Goal: Task Accomplishment & Management: Manage account settings

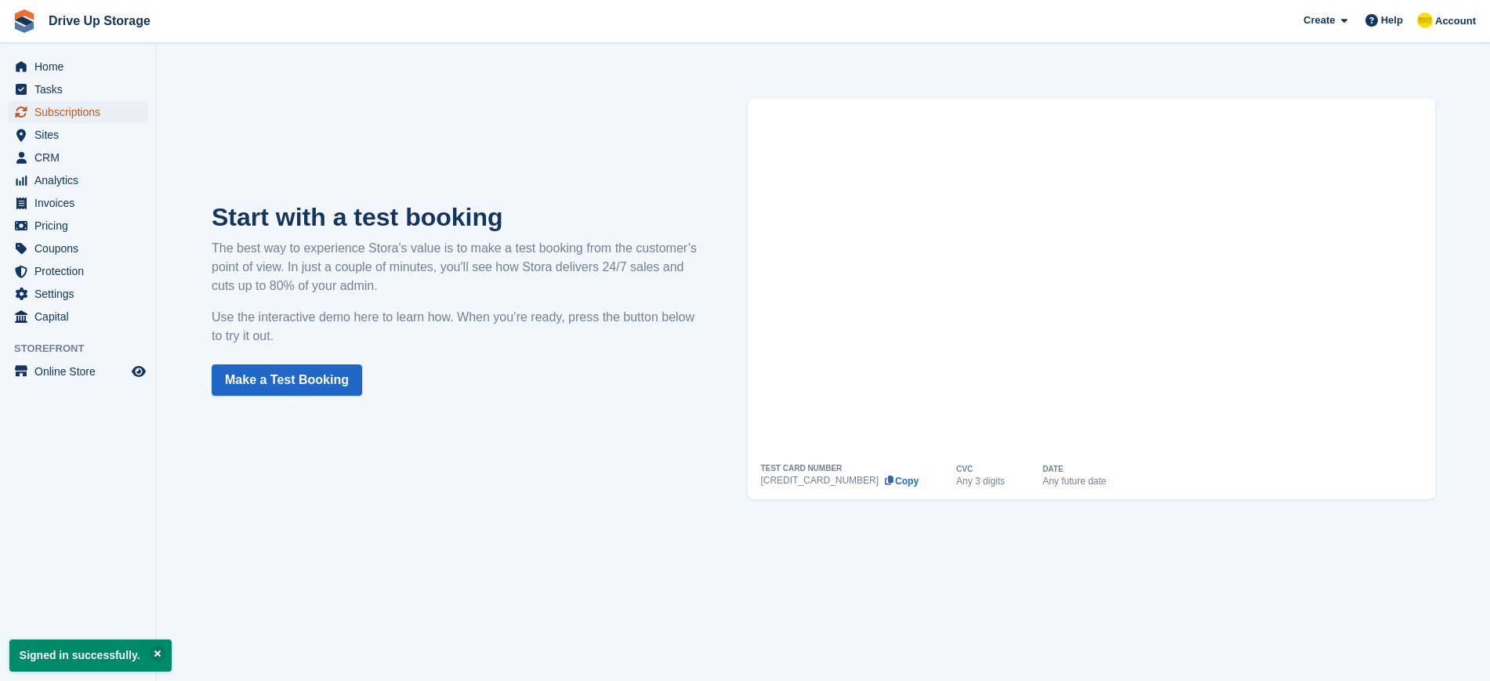
click at [49, 108] on span "Subscriptions" at bounding box center [81, 112] width 94 height 22
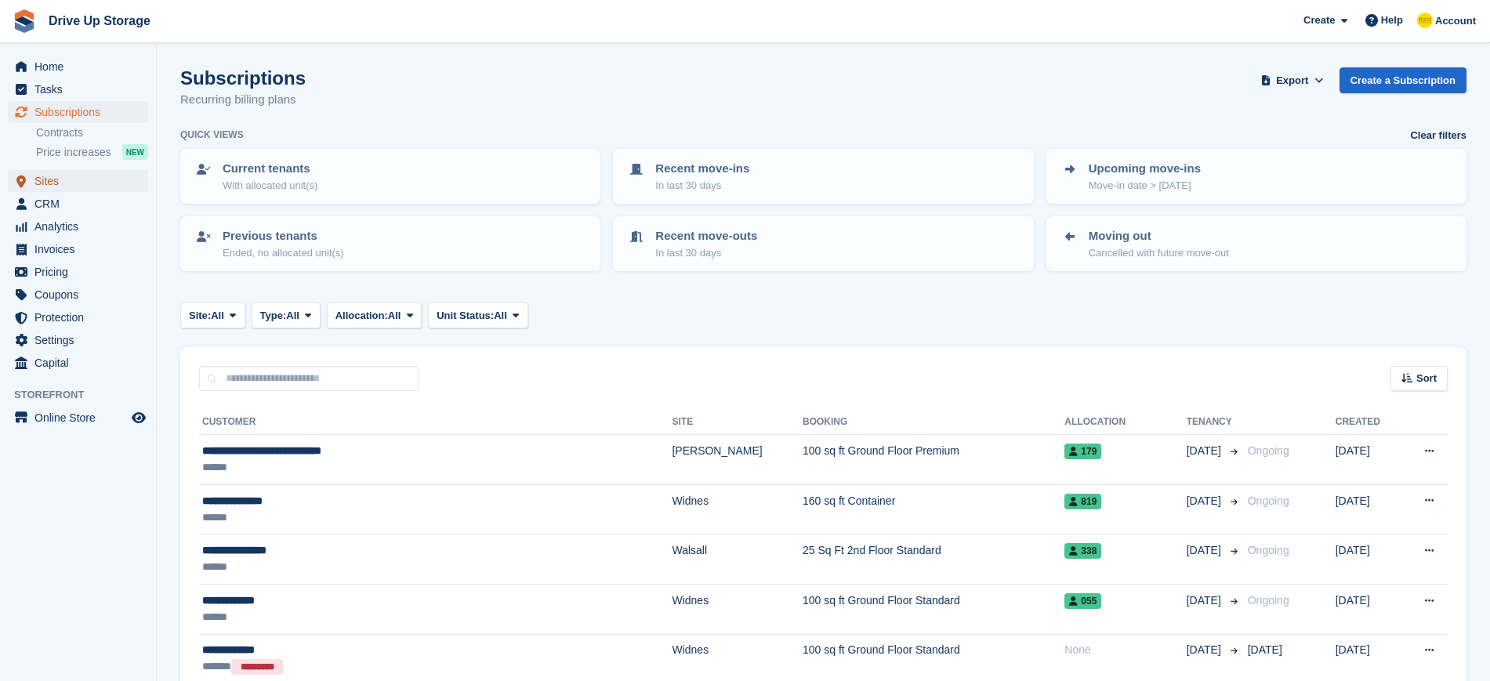
click at [41, 181] on span "Sites" at bounding box center [81, 181] width 94 height 22
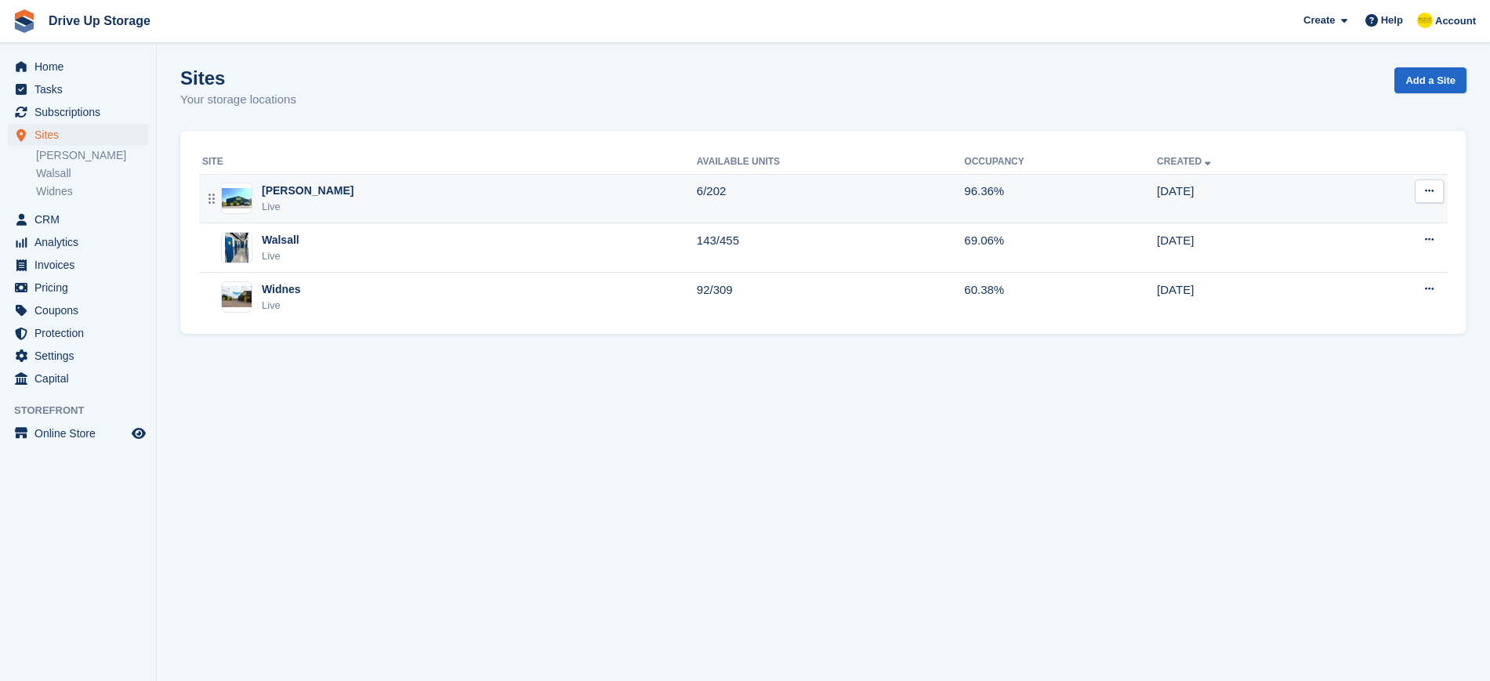
click at [285, 190] on div "[PERSON_NAME]" at bounding box center [308, 191] width 92 height 16
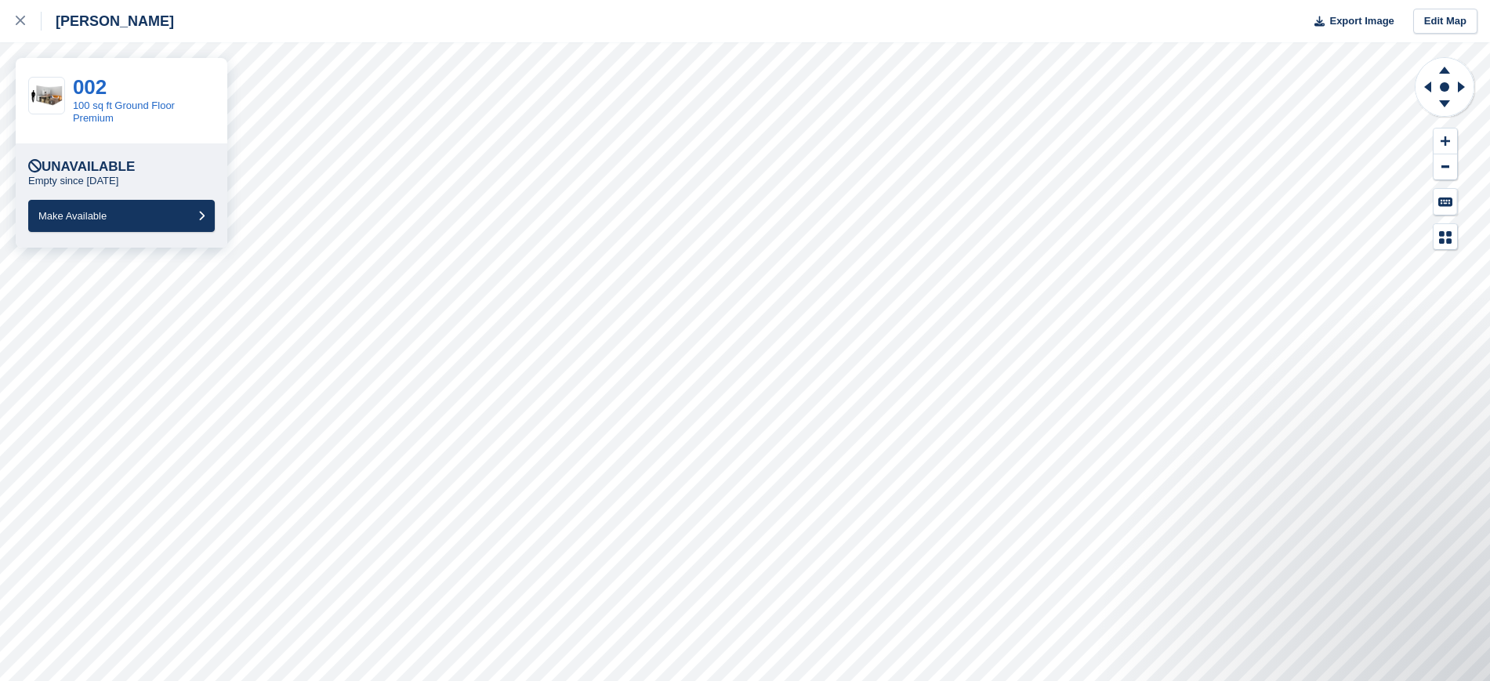
click at [136, 325] on div "Stroud Export Image Edit Map 002 100 sq ft Ground Floor Premium Unavailable Emp…" at bounding box center [745, 340] width 1490 height 681
click at [96, 93] on link "002" at bounding box center [90, 87] width 34 height 24
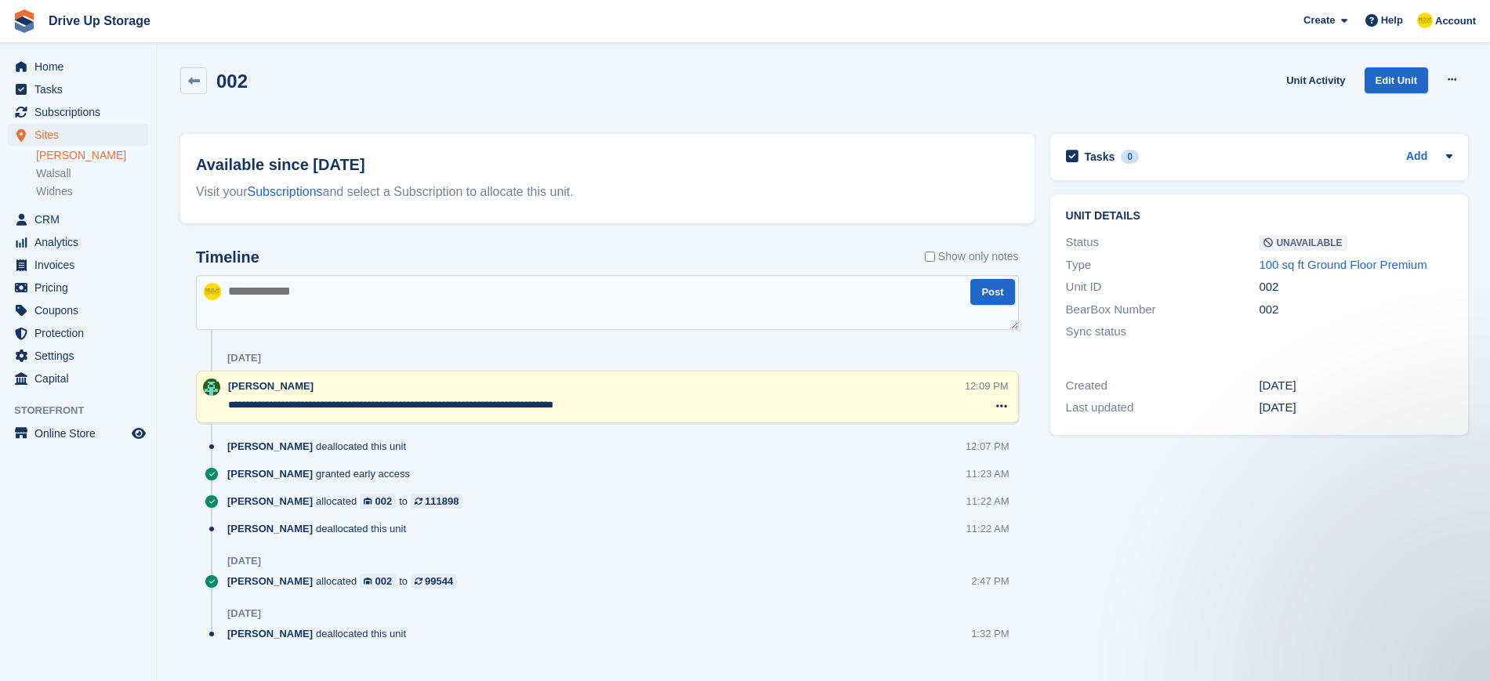
click at [612, 401] on textarea "**********" at bounding box center [596, 406] width 737 height 16
click at [1313, 75] on link "Unit Activity" at bounding box center [1315, 80] width 71 height 26
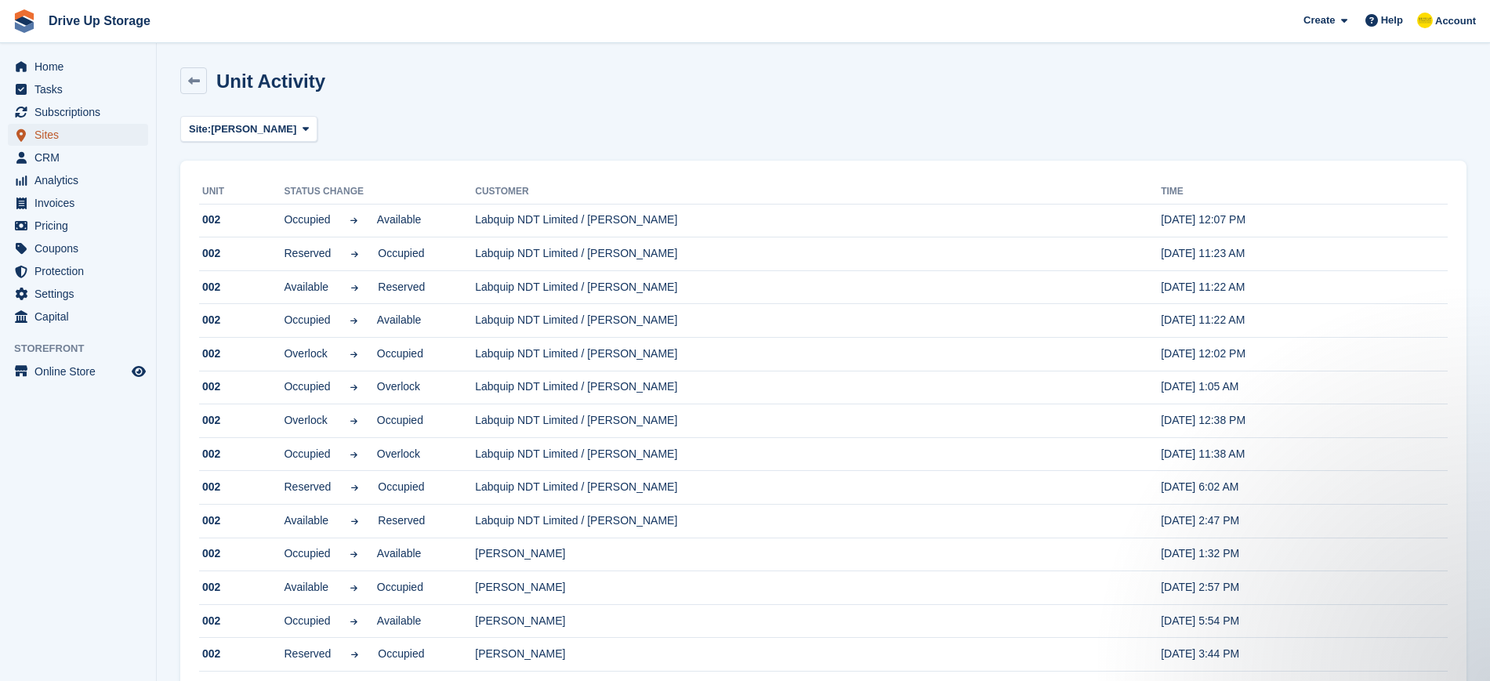
click at [49, 131] on span "Sites" at bounding box center [81, 135] width 94 height 22
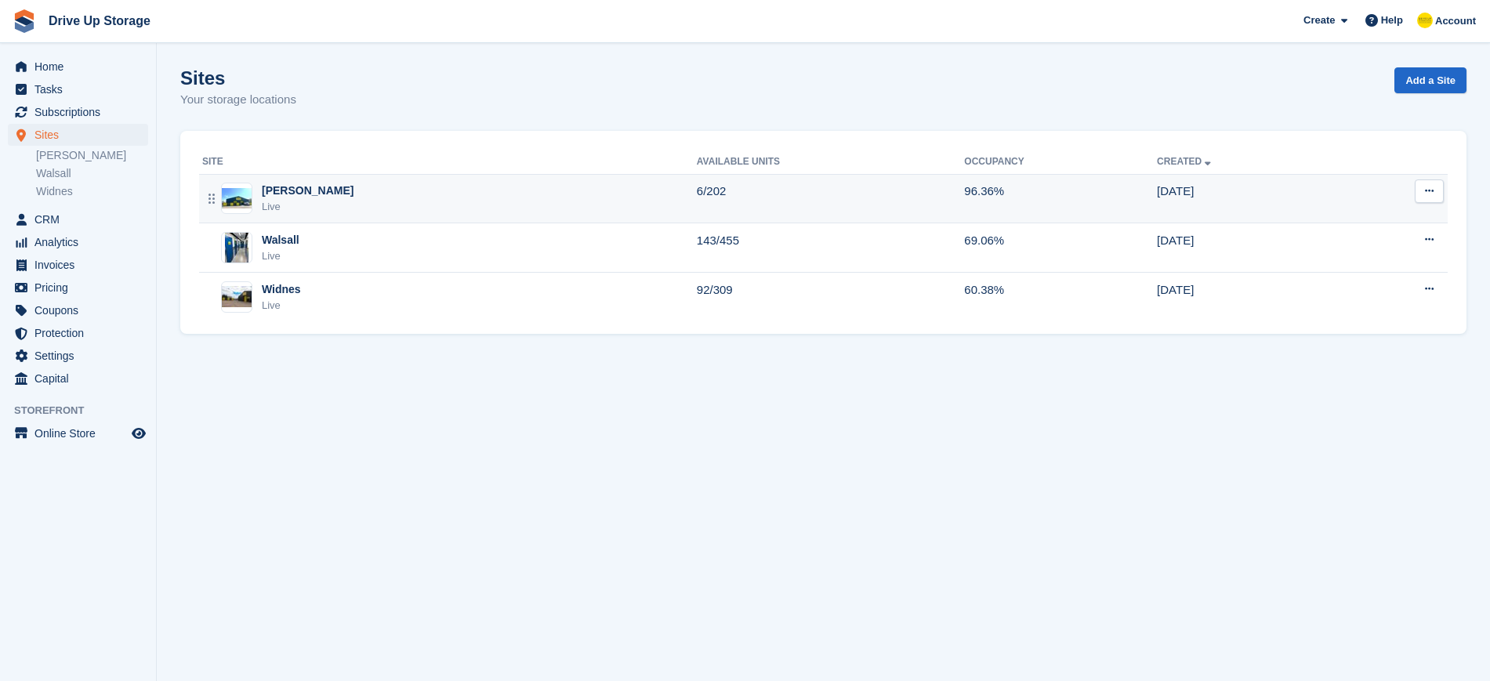
click at [279, 191] on div "[PERSON_NAME]" at bounding box center [308, 191] width 92 height 16
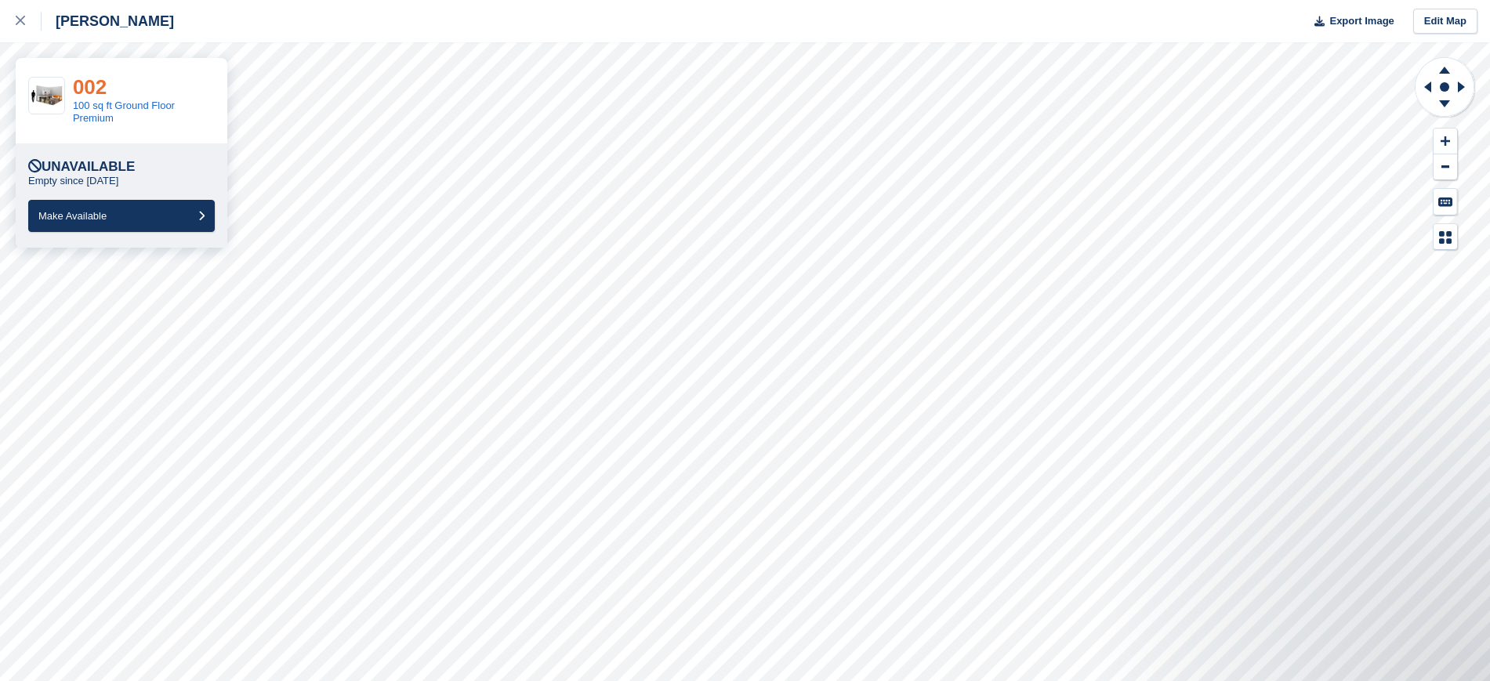
click at [96, 96] on link "002" at bounding box center [90, 87] width 34 height 24
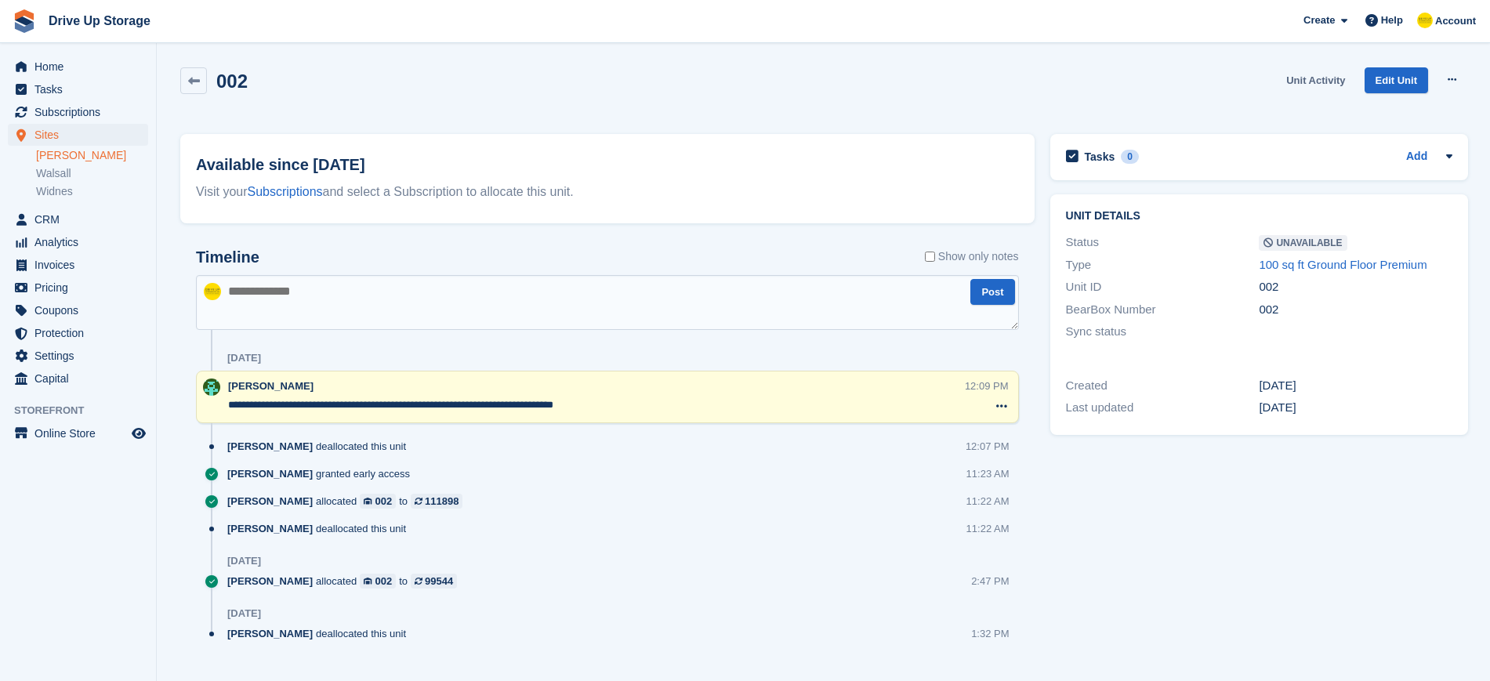
click at [1320, 75] on link "Unit Activity" at bounding box center [1315, 80] width 71 height 26
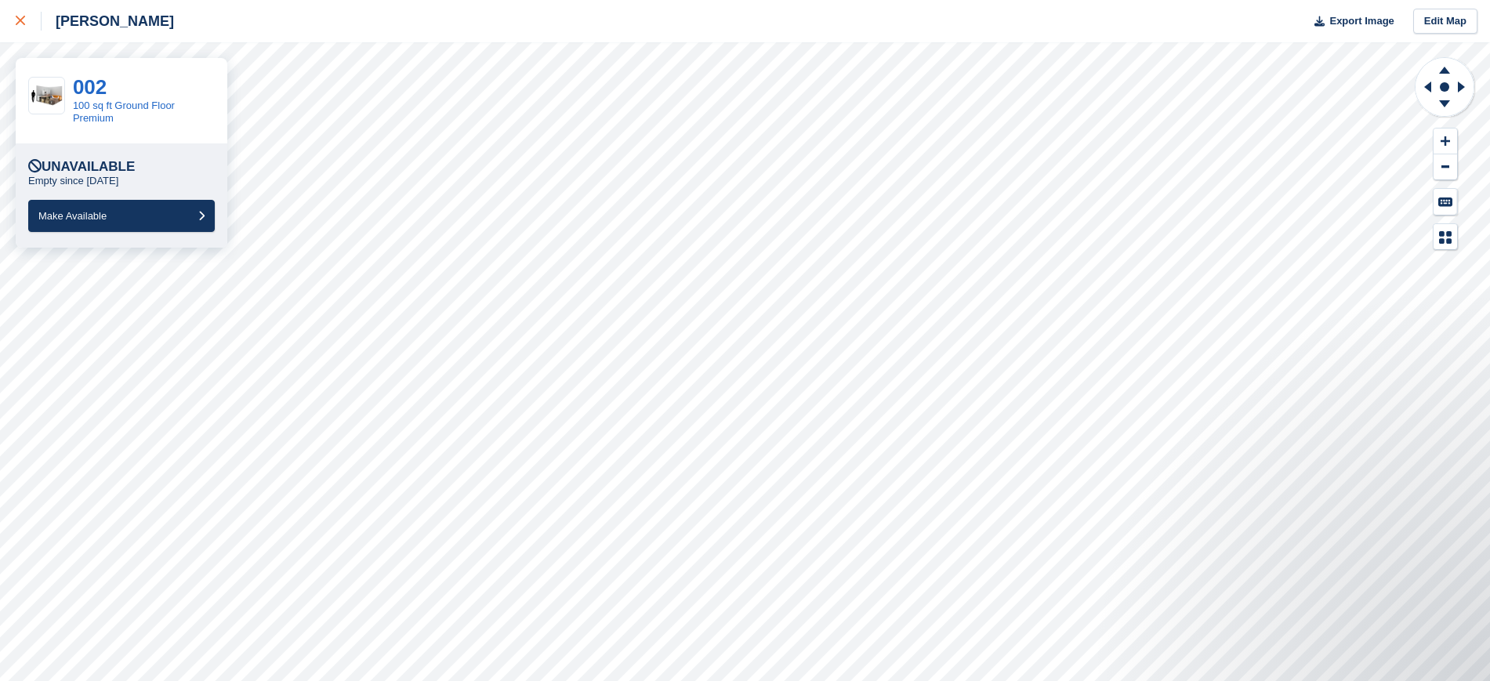
click at [22, 16] on icon at bounding box center [20, 20] width 9 height 9
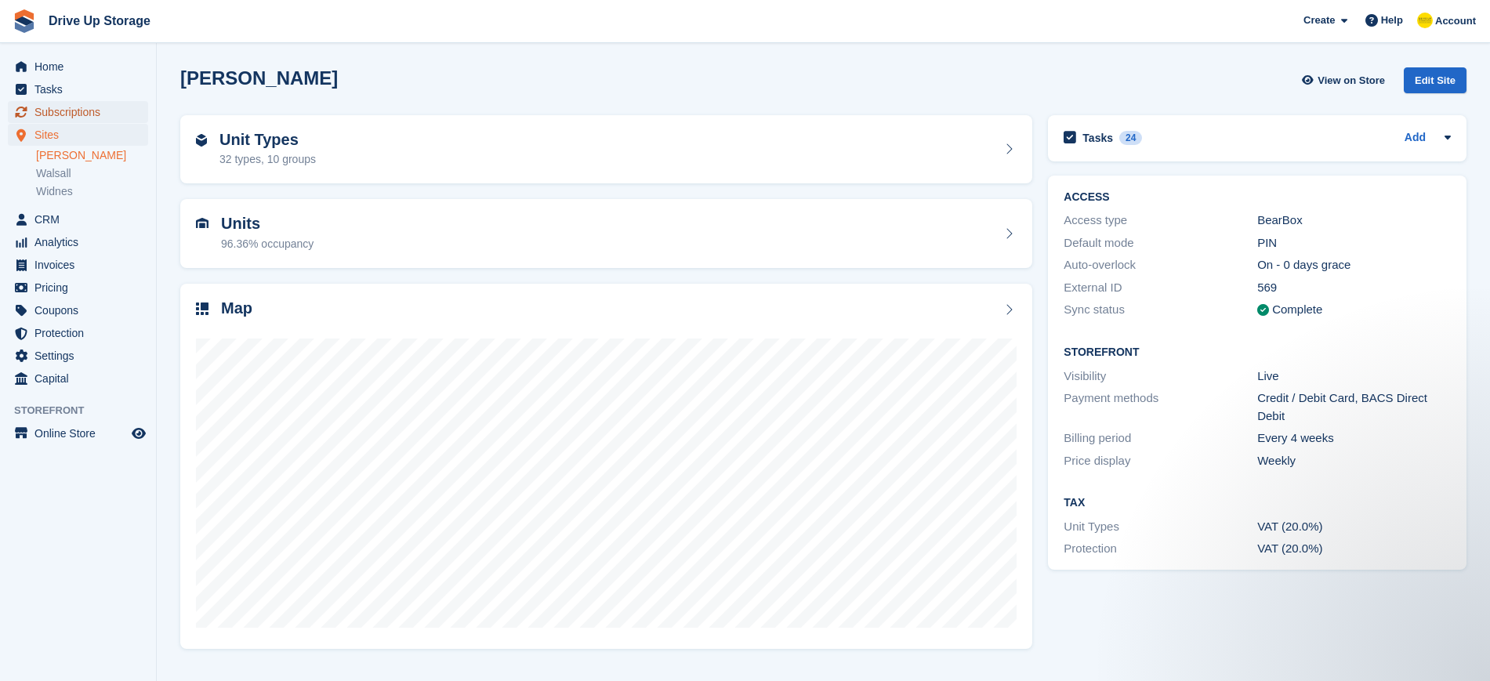
click at [69, 117] on span "Subscriptions" at bounding box center [81, 112] width 94 height 22
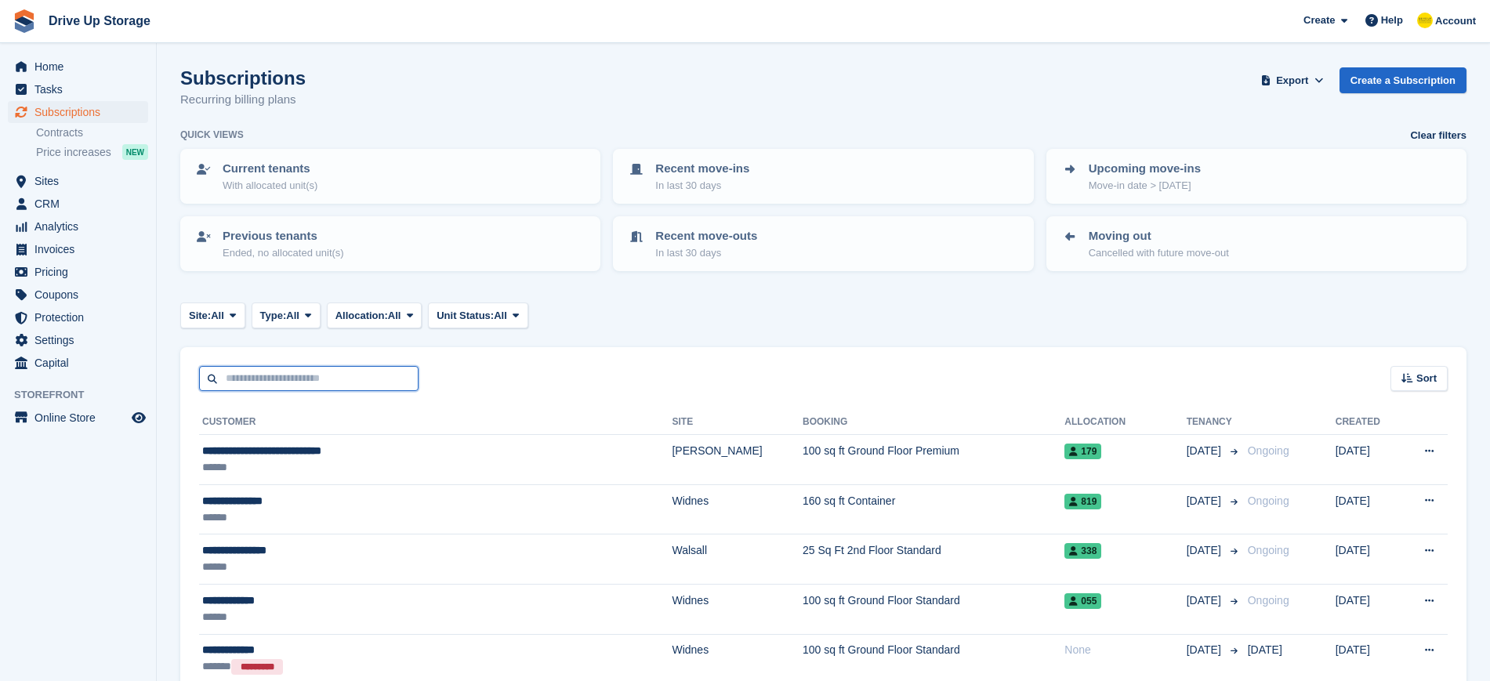
click at [308, 379] on input "text" at bounding box center [309, 379] width 220 height 26
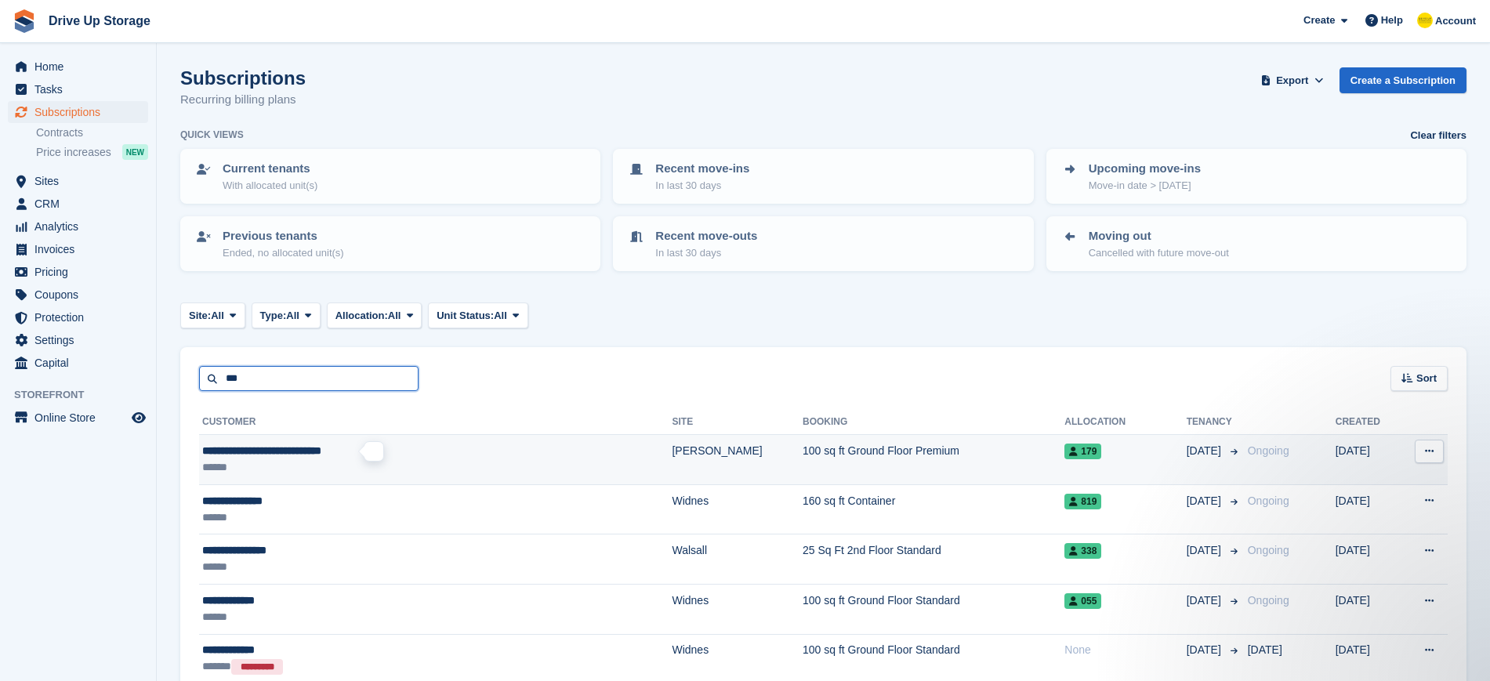
type input "***"
click at [289, 456] on span "**********" at bounding box center [261, 450] width 119 height 11
